Goal: Information Seeking & Learning: Learn about a topic

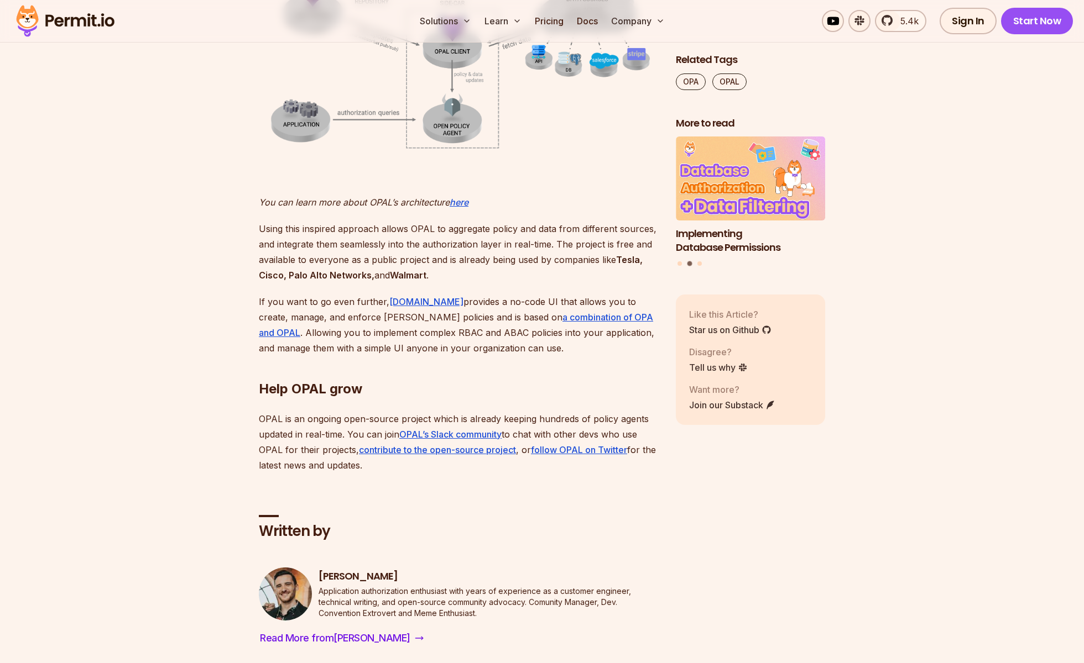
scroll to position [2586, 0]
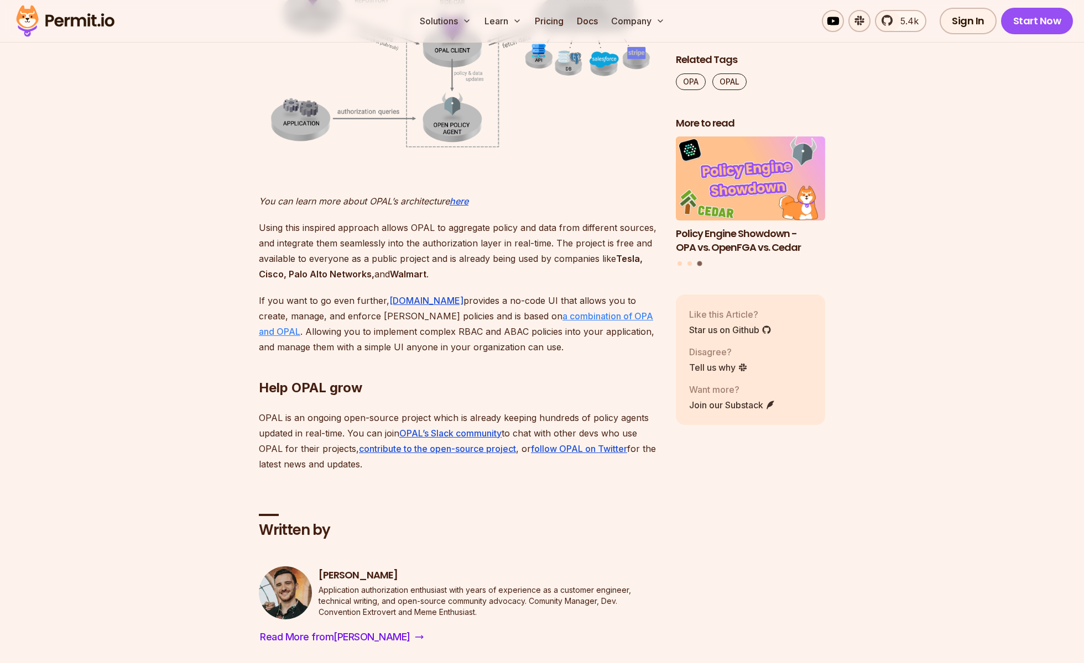
click at [509, 319] on u "a combination of OPA and OPAL" at bounding box center [456, 324] width 394 height 27
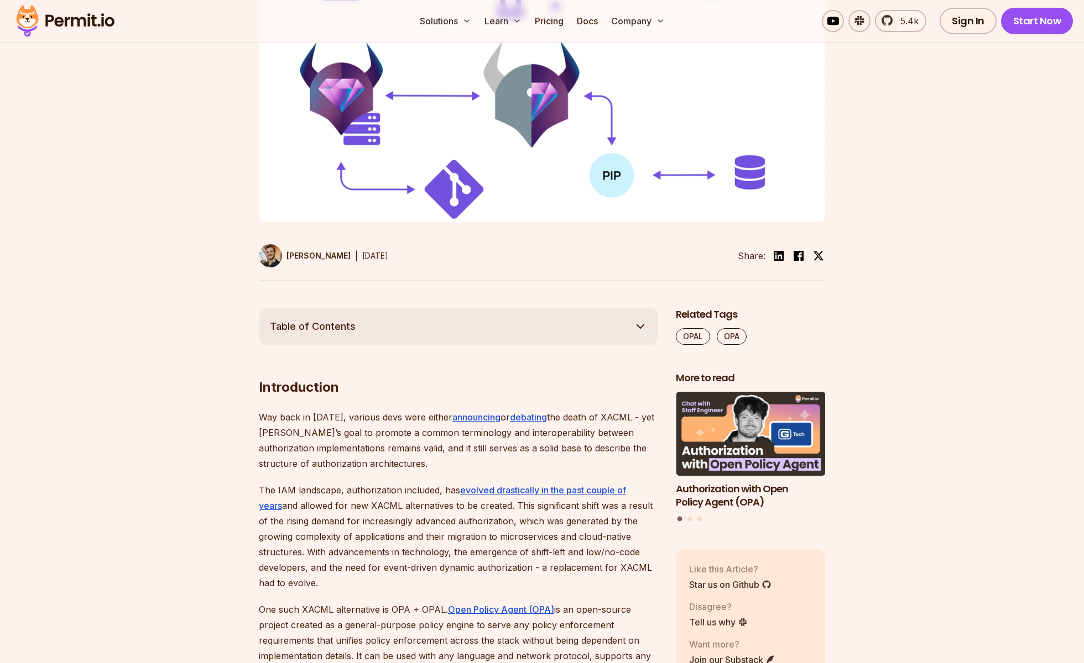
scroll to position [303, 0]
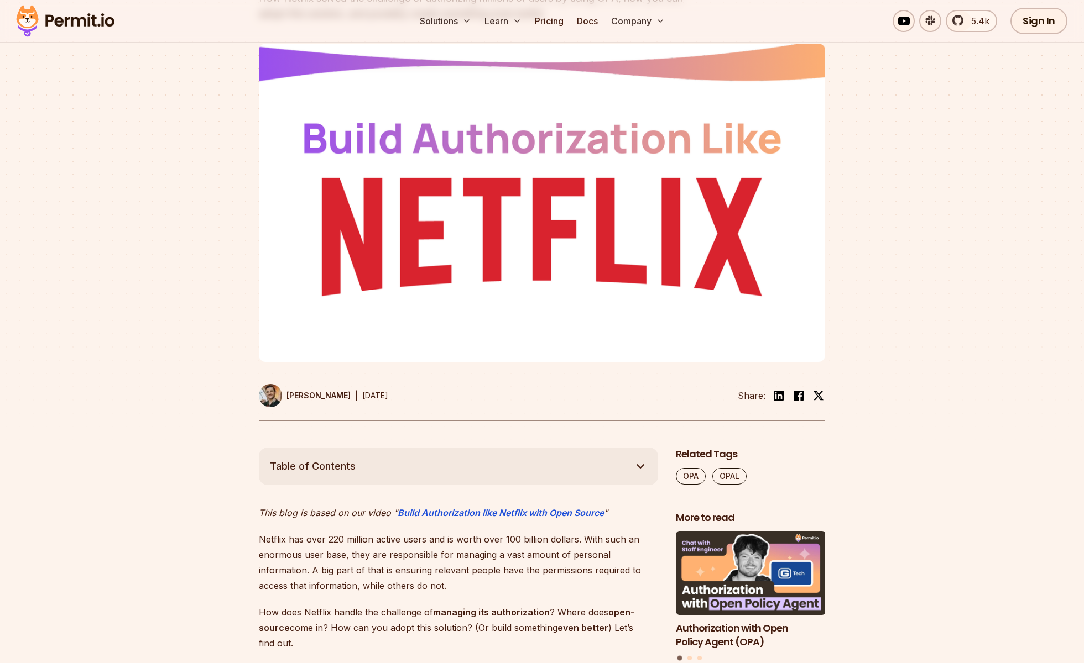
scroll to position [123, 0]
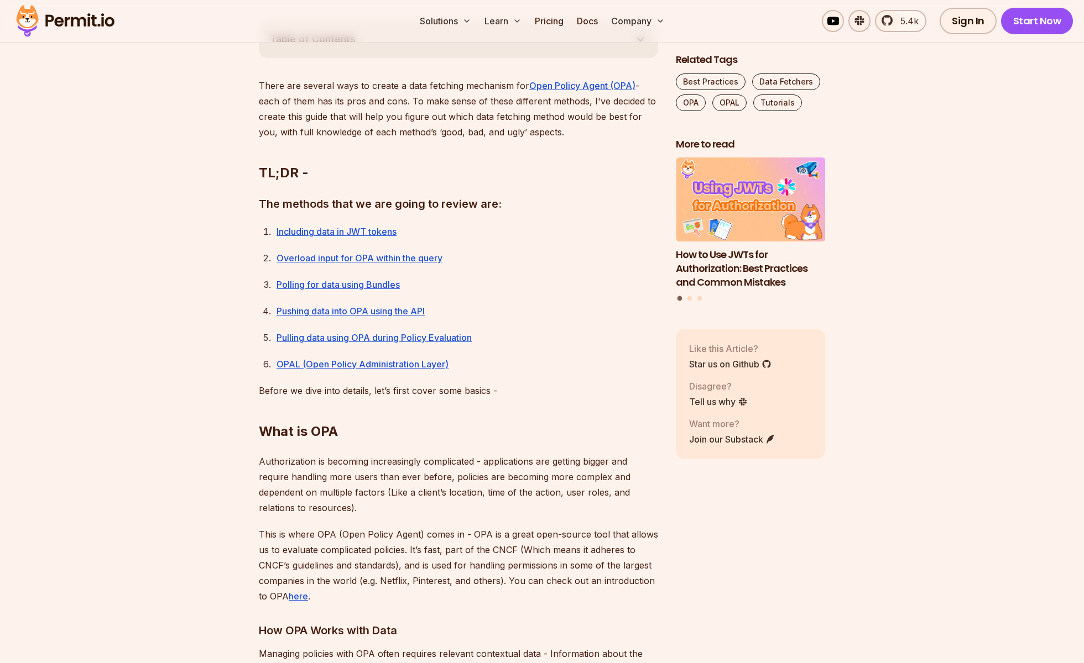
scroll to position [635, 0]
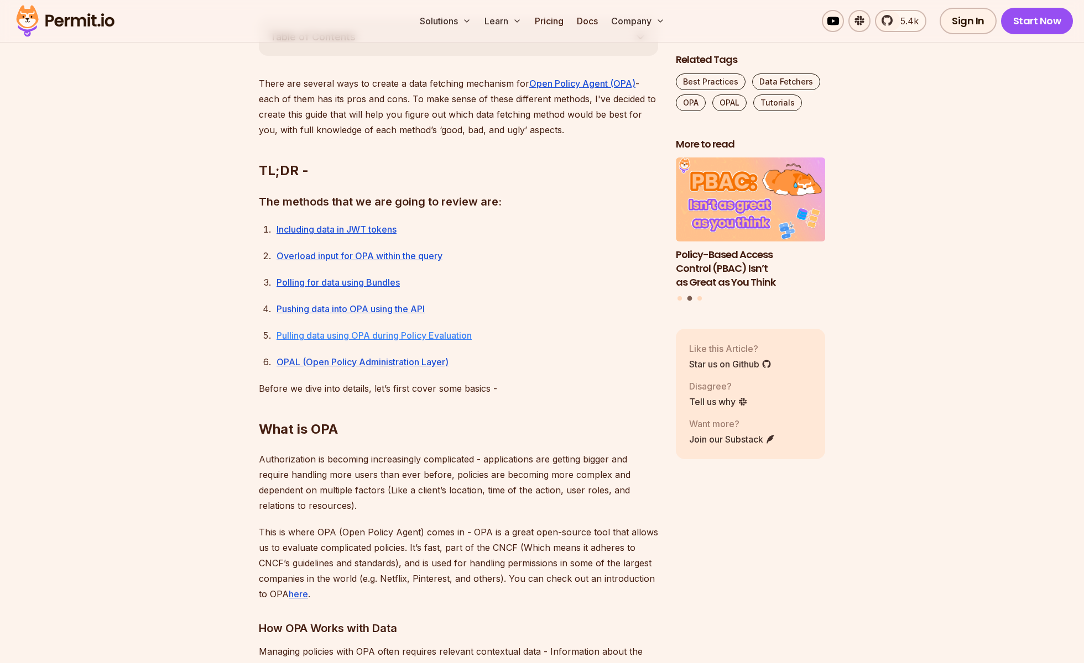
click at [373, 336] on link "Pulling data using OPA during Policy Evaluation" at bounding box center [373, 335] width 195 height 11
